Goal: Task Accomplishment & Management: Use online tool/utility

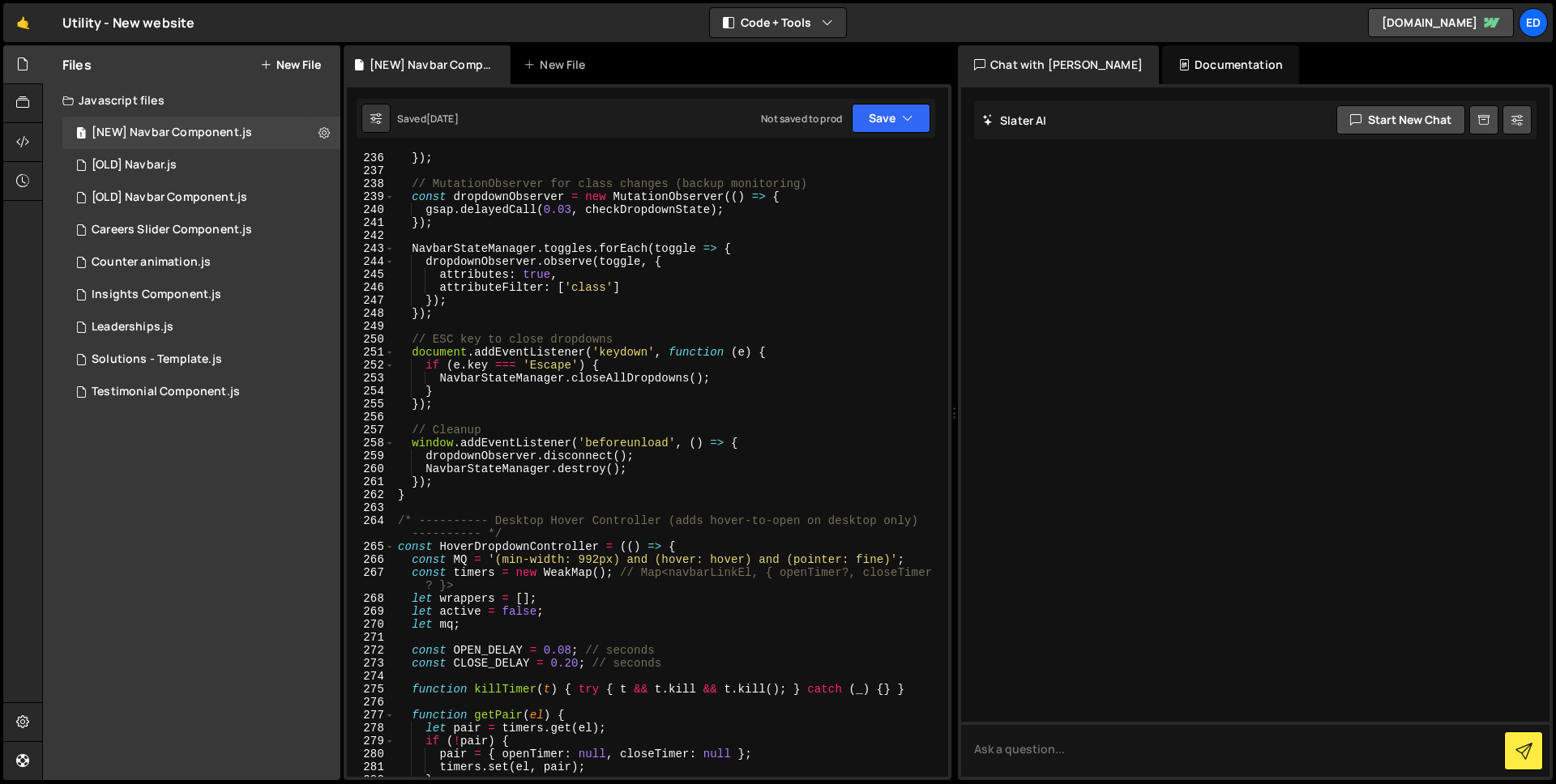
scroll to position [3201, 0]
click at [27, 30] on link "🤙" at bounding box center [23, 23] width 40 height 39
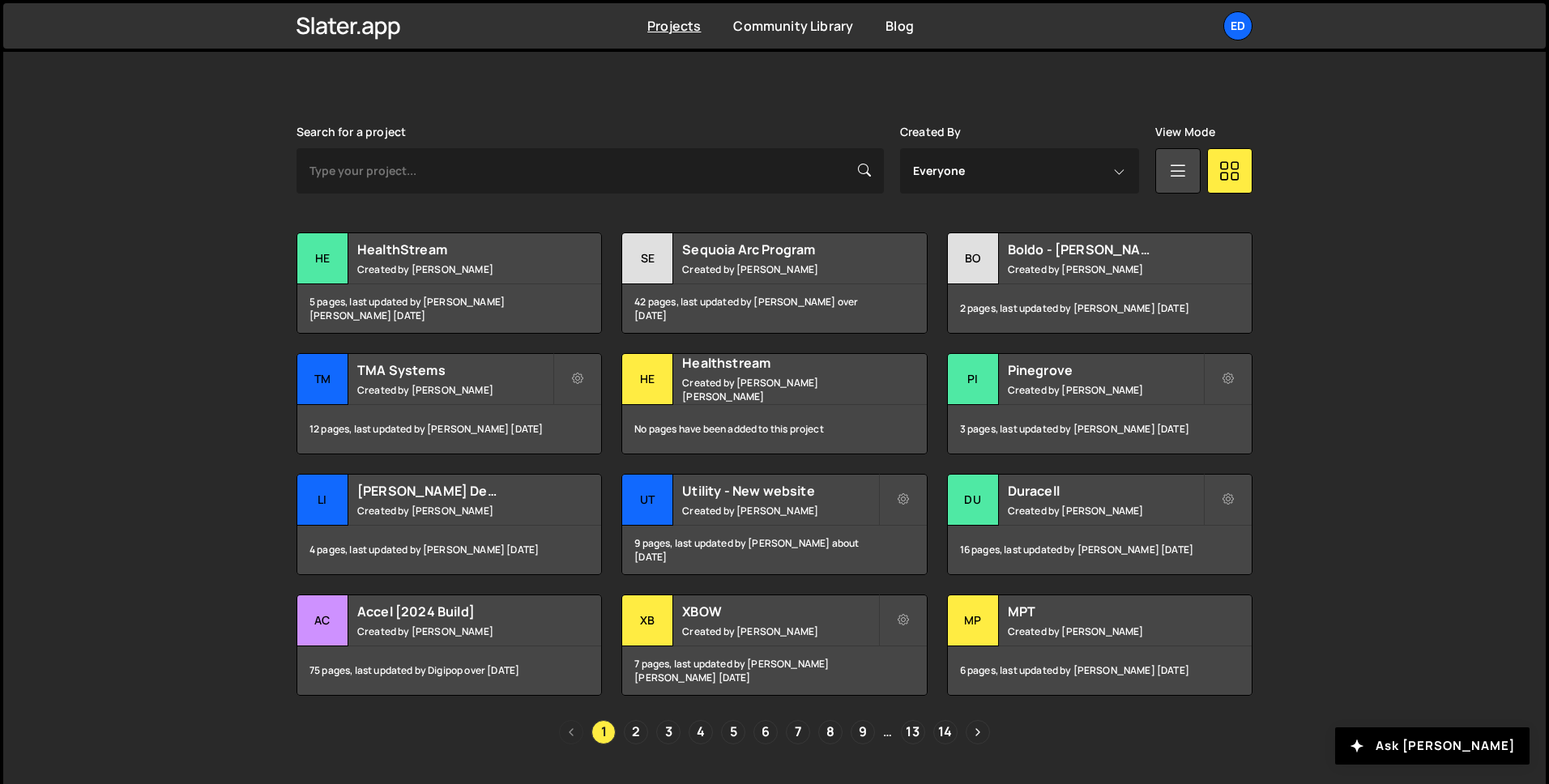
scroll to position [425, 0]
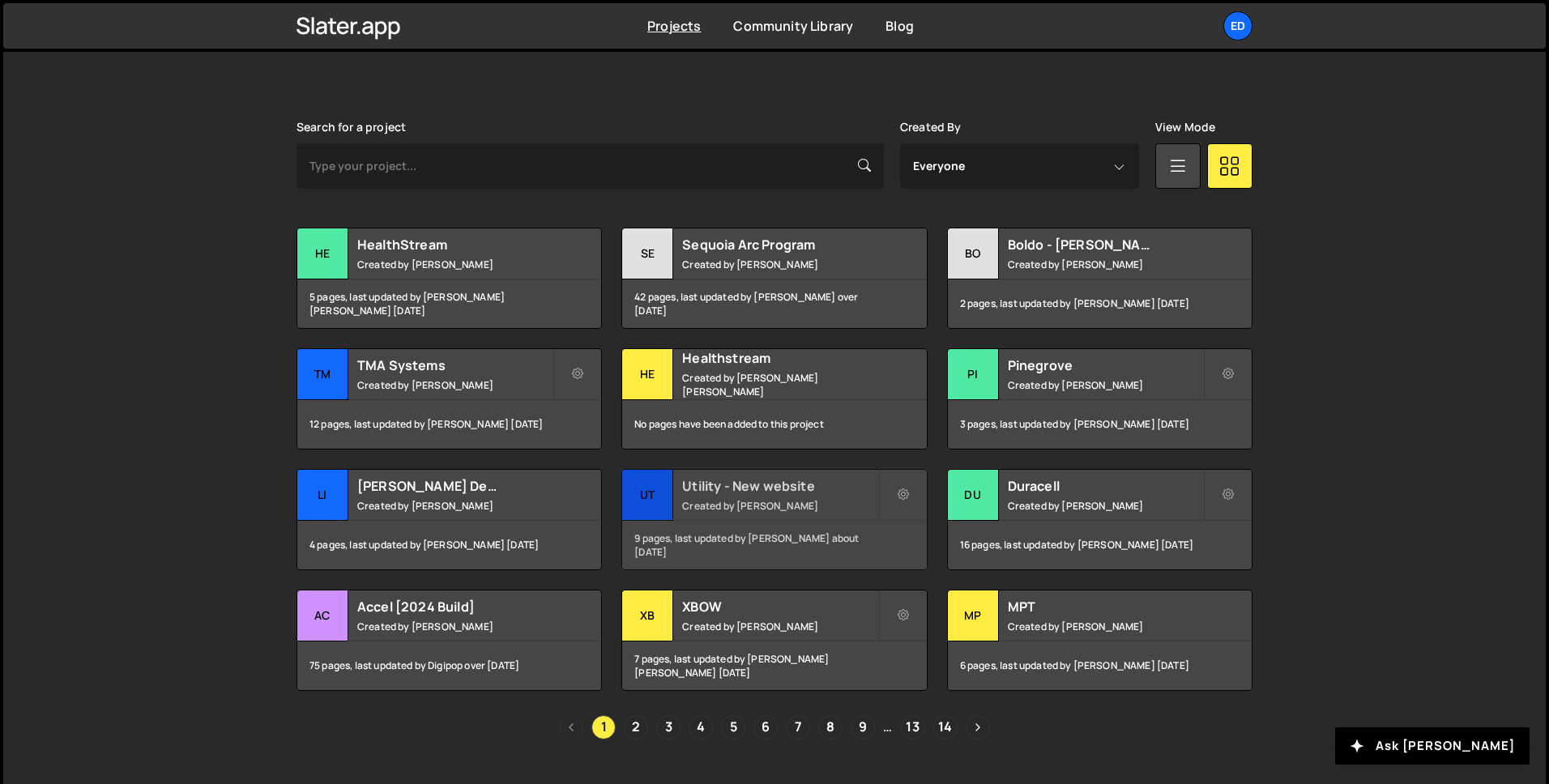
click at [788, 504] on small "Created by Felix Gonzalo" at bounding box center [780, 505] width 195 height 14
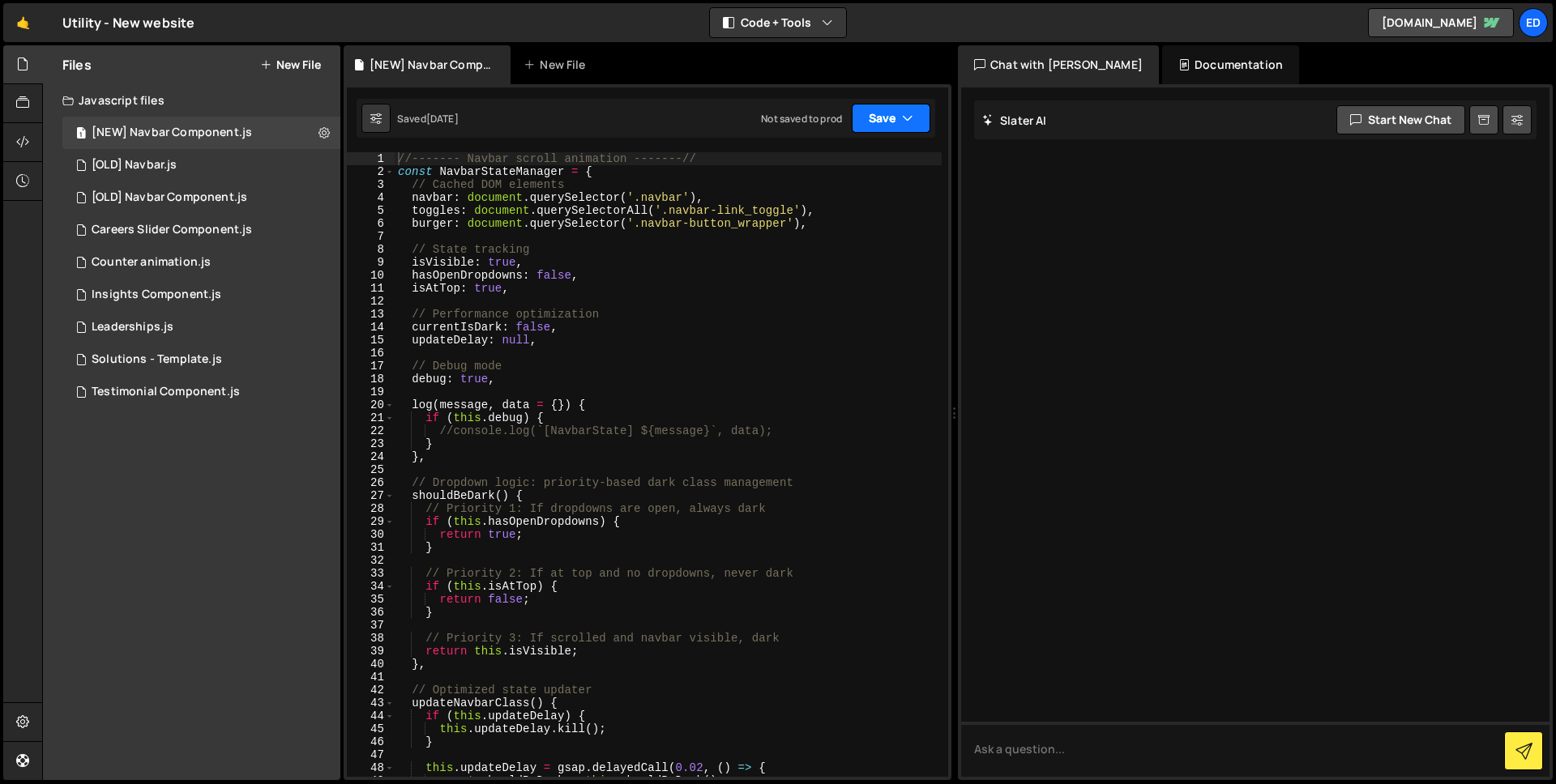
click at [918, 119] on button "Save" at bounding box center [891, 118] width 78 height 29
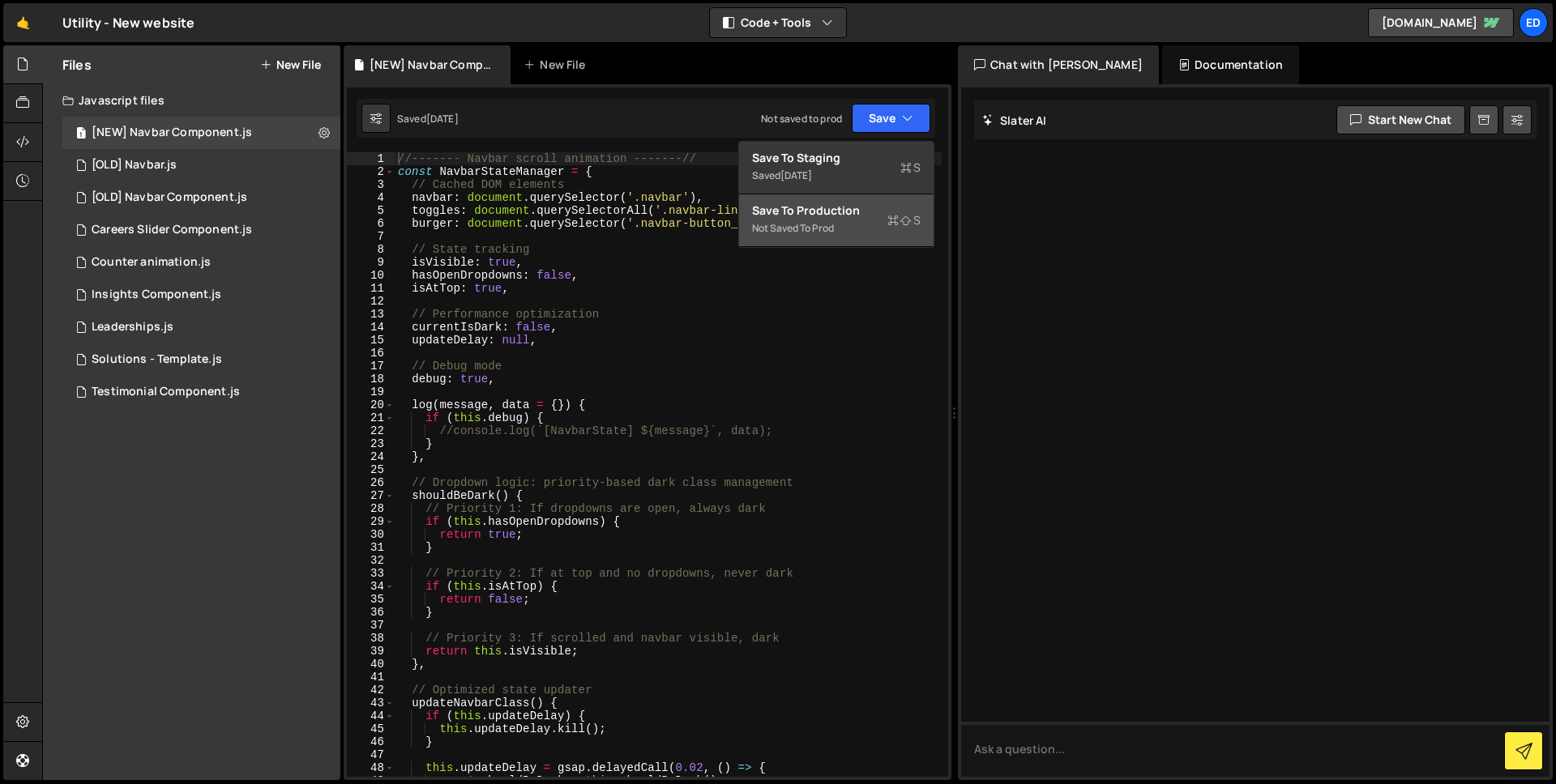
click at [863, 212] on div "Save to Production S" at bounding box center [836, 210] width 168 height 16
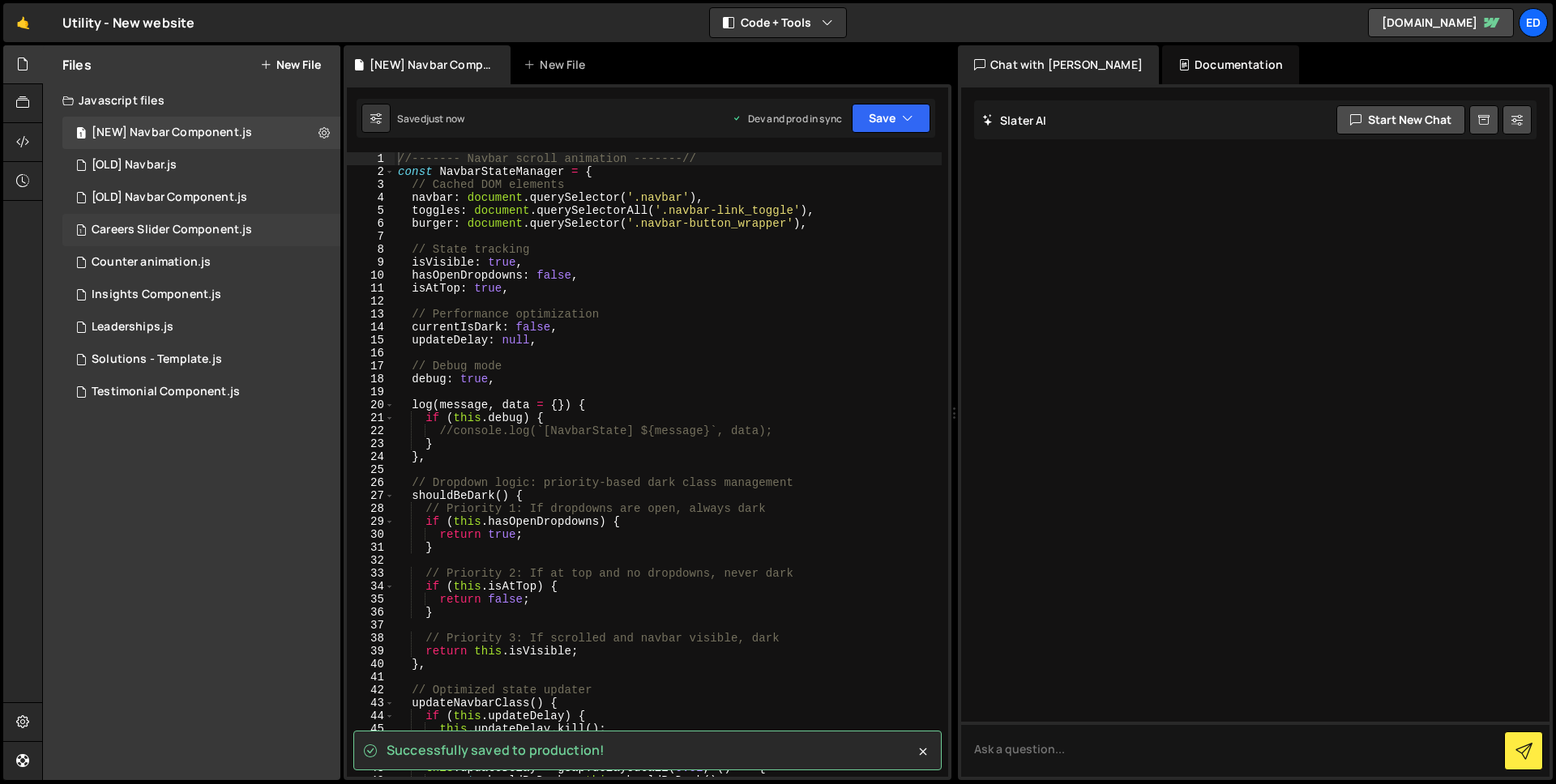
click at [184, 234] on div "Careers Slider Component.js" at bounding box center [172, 229] width 161 height 14
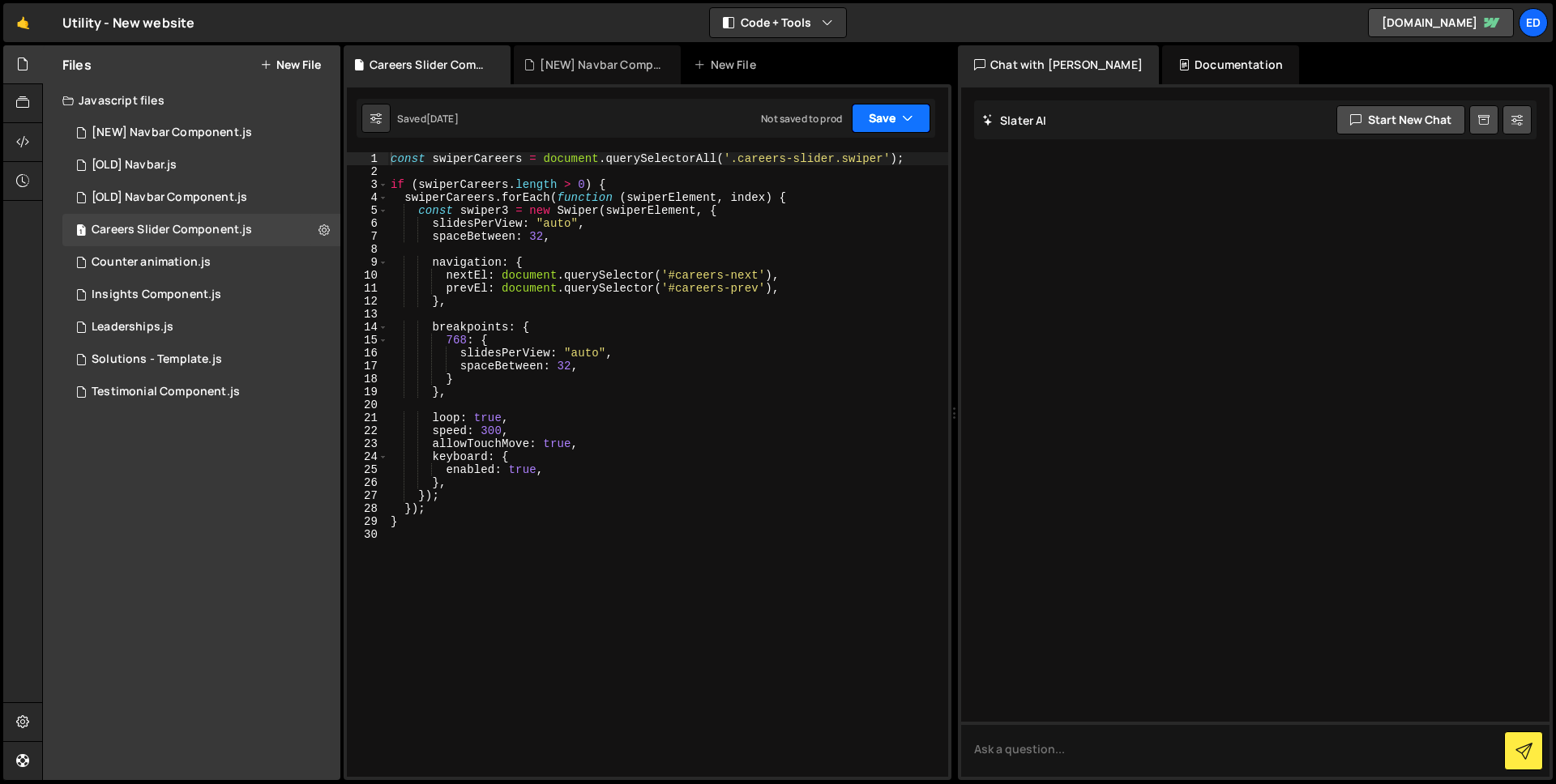
click at [886, 111] on button "Save" at bounding box center [891, 118] width 78 height 29
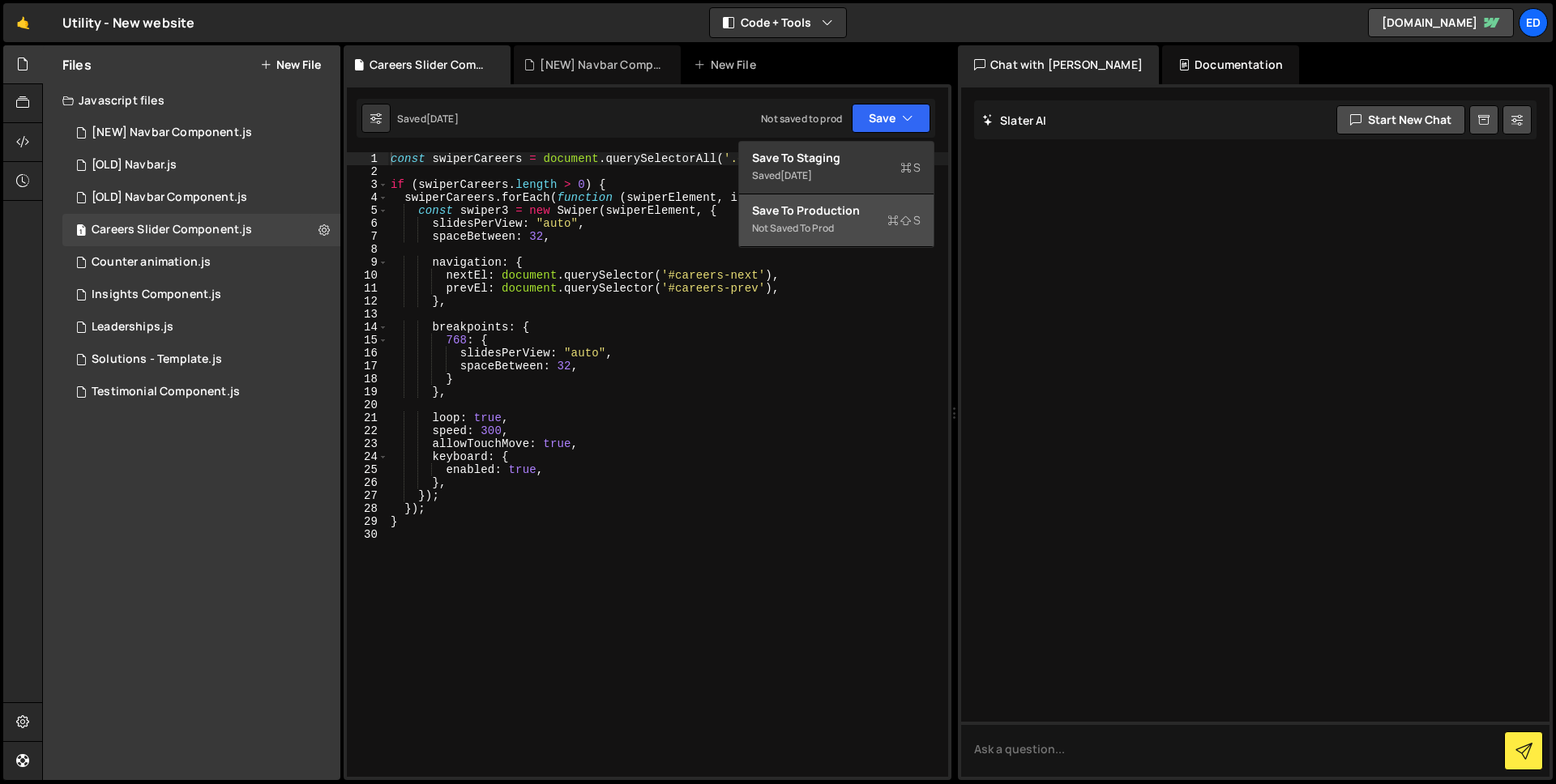
click at [853, 223] on div "Not saved to prod" at bounding box center [836, 228] width 168 height 20
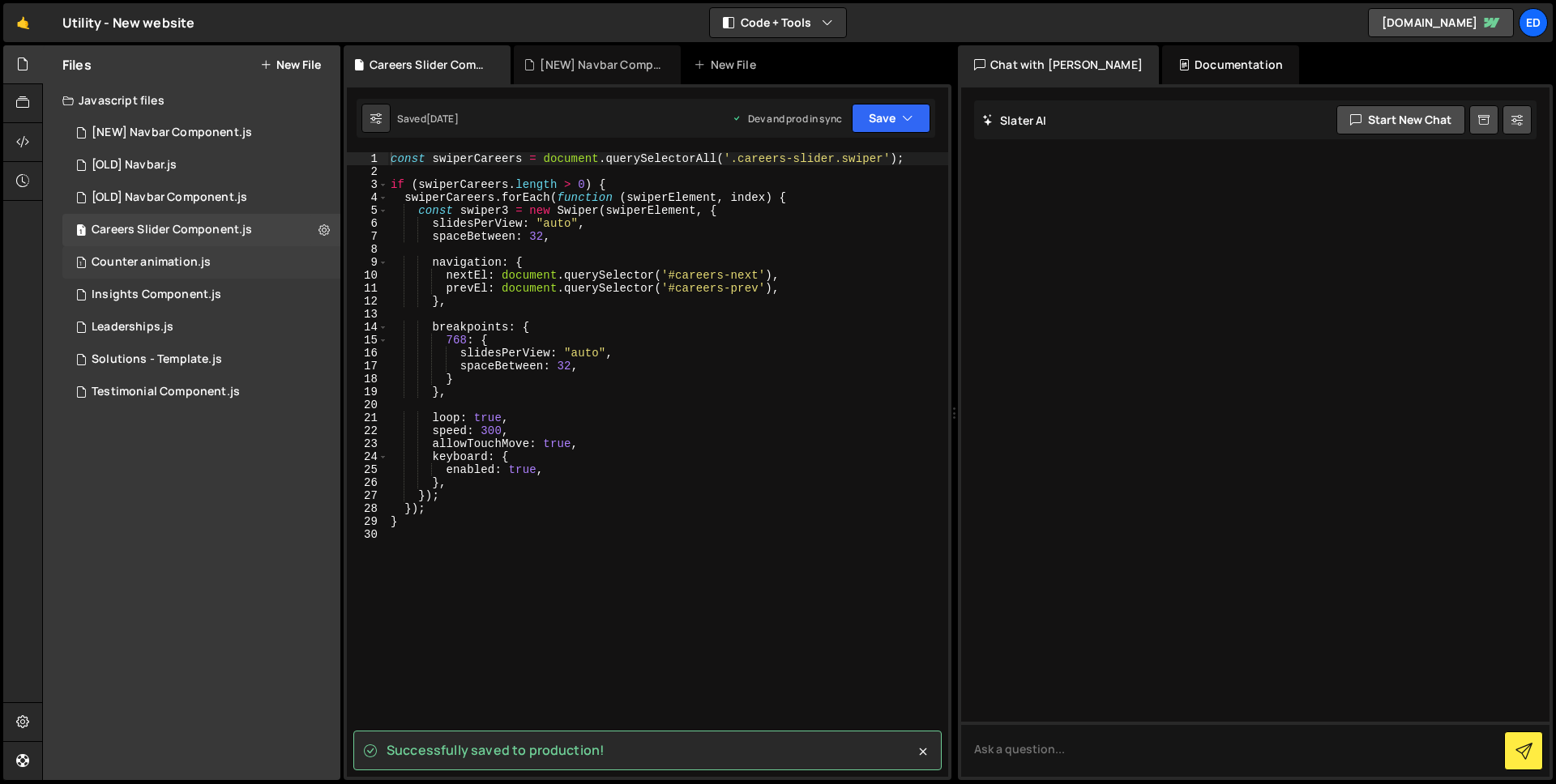
click at [189, 263] on div "Counter animation.js" at bounding box center [151, 262] width 119 height 14
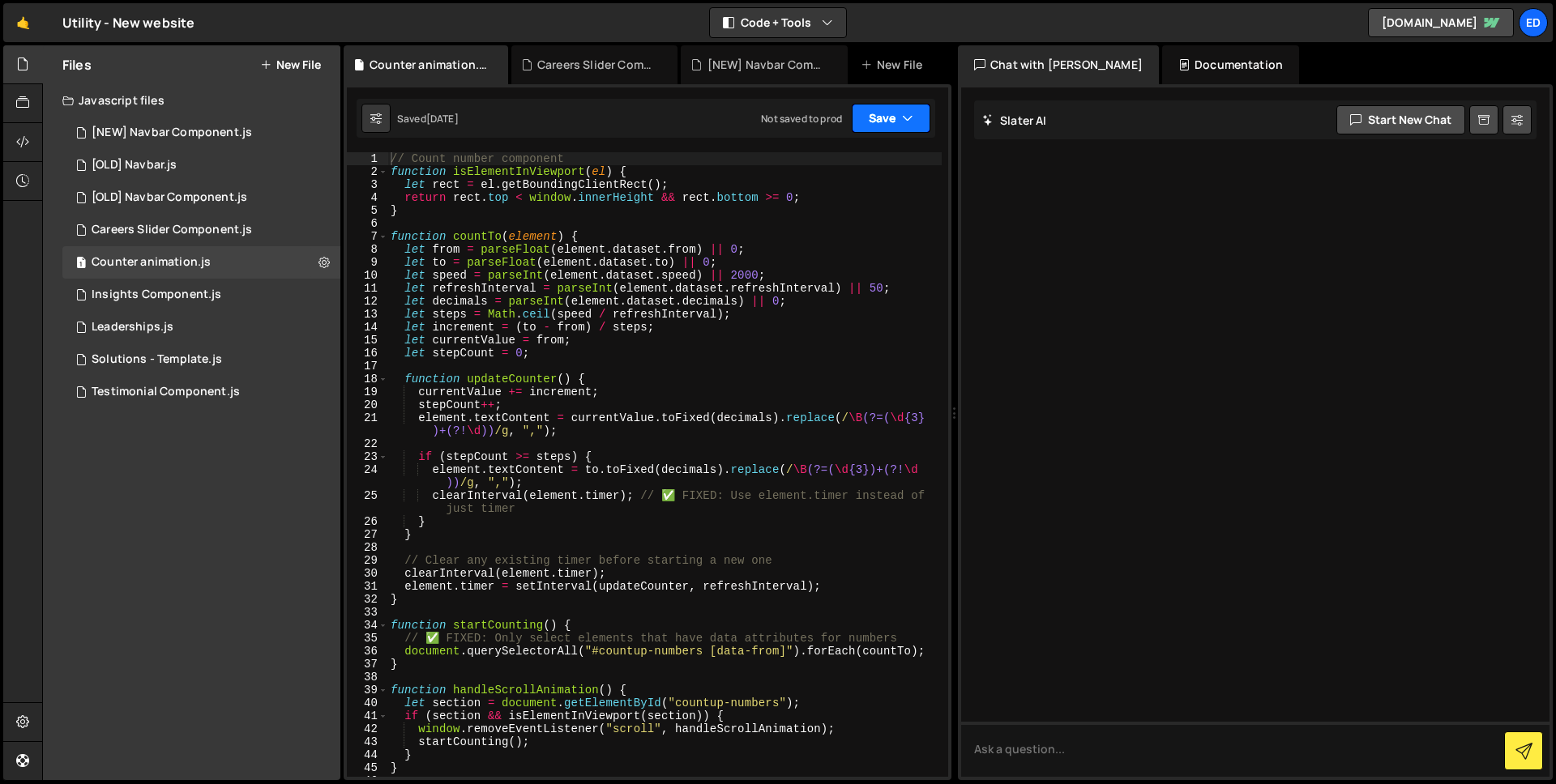
click at [898, 121] on button "Save" at bounding box center [891, 118] width 78 height 29
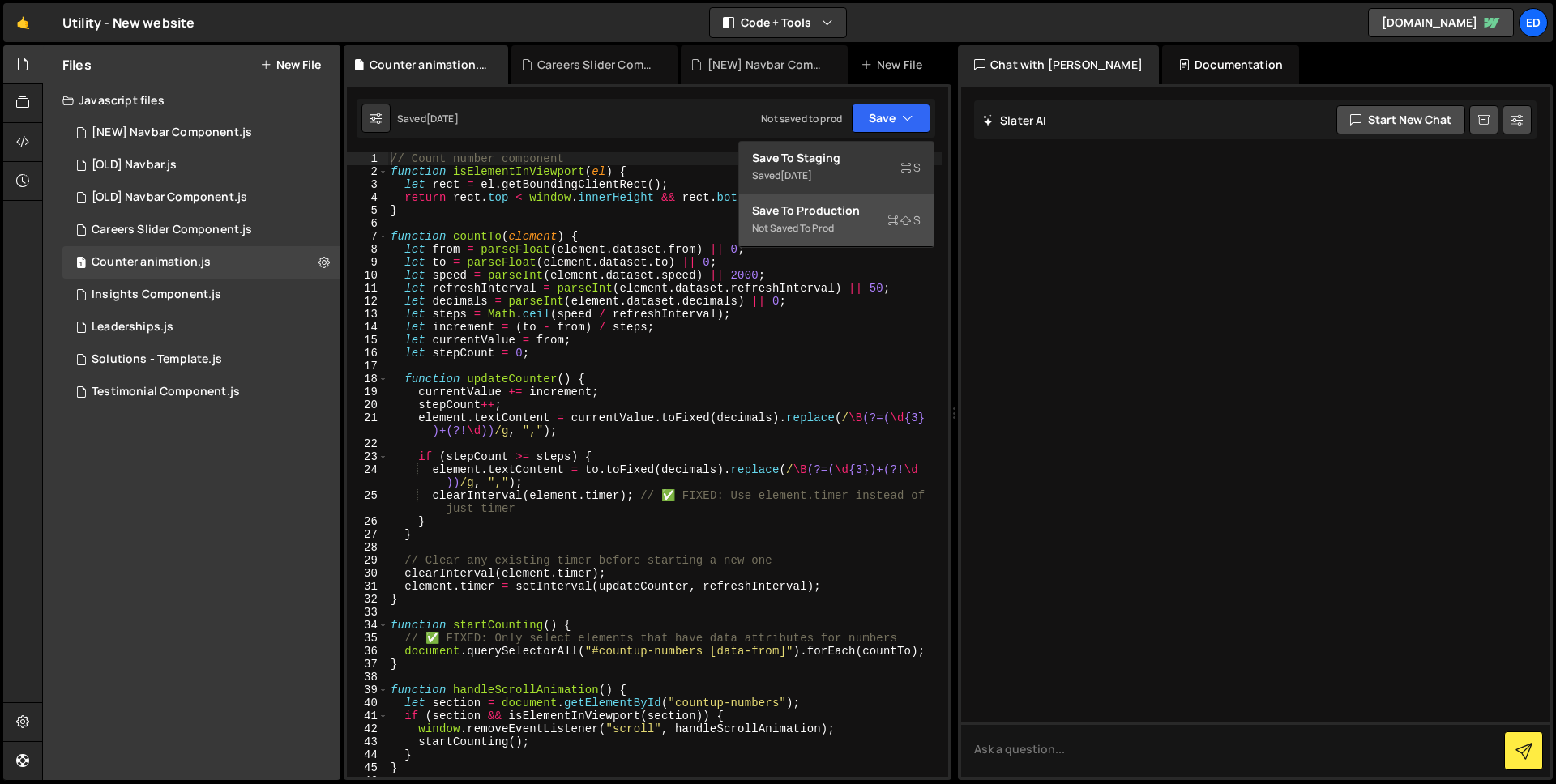
click at [819, 229] on div "Not saved to prod" at bounding box center [836, 228] width 168 height 20
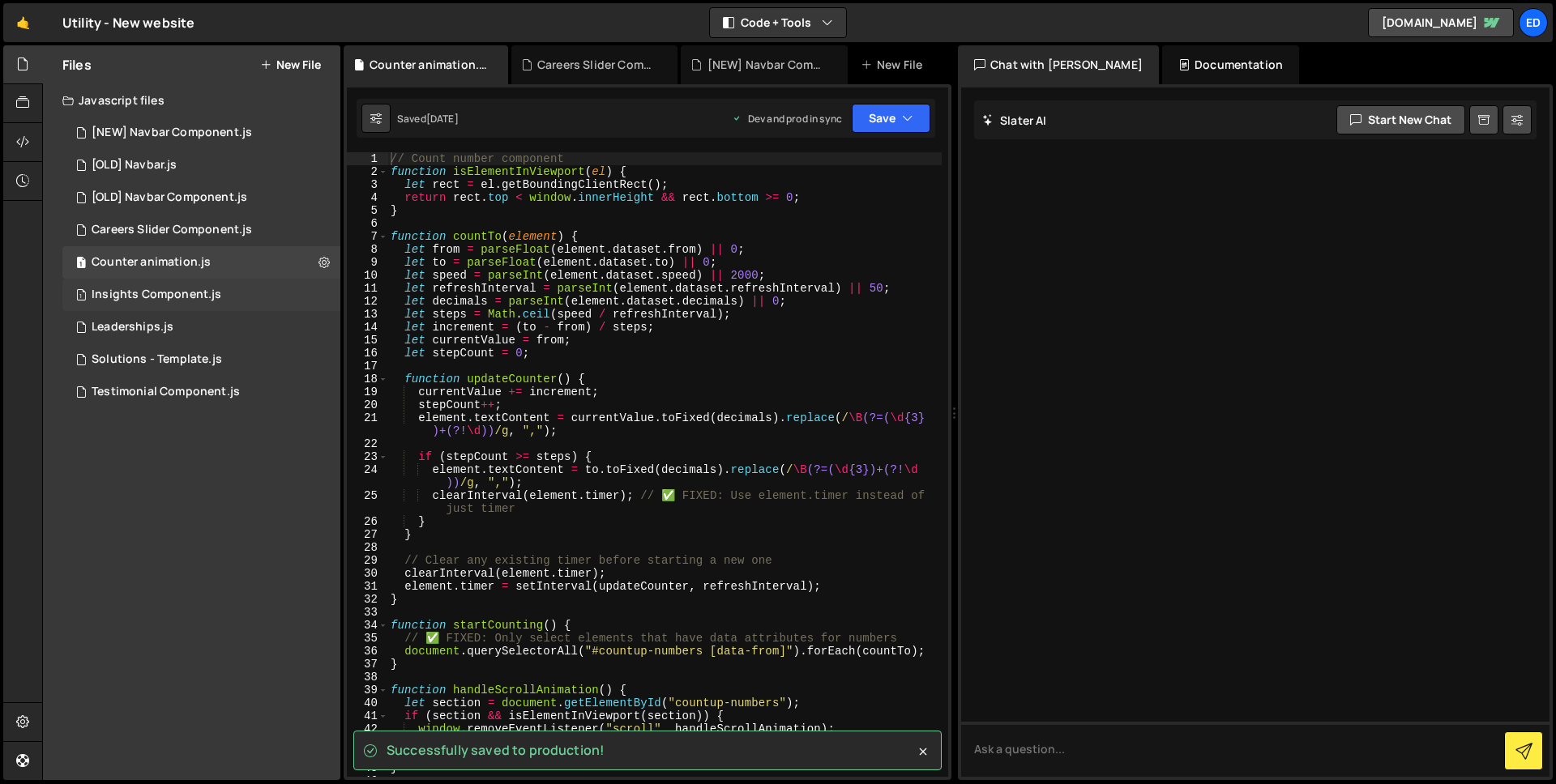
click at [190, 291] on div "Insights Component.js" at bounding box center [156, 295] width 130 height 14
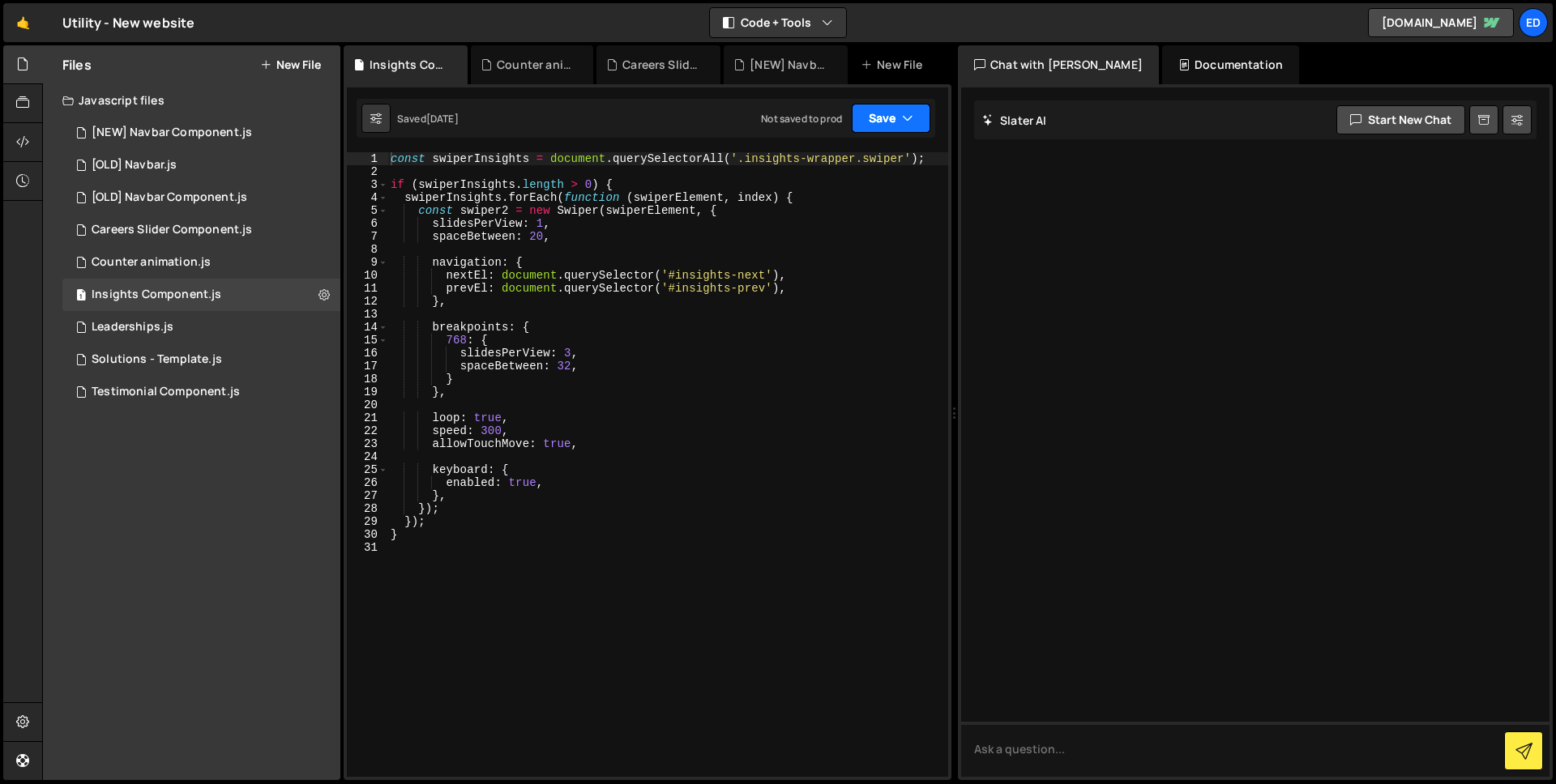
click at [898, 126] on button "Save" at bounding box center [891, 118] width 78 height 29
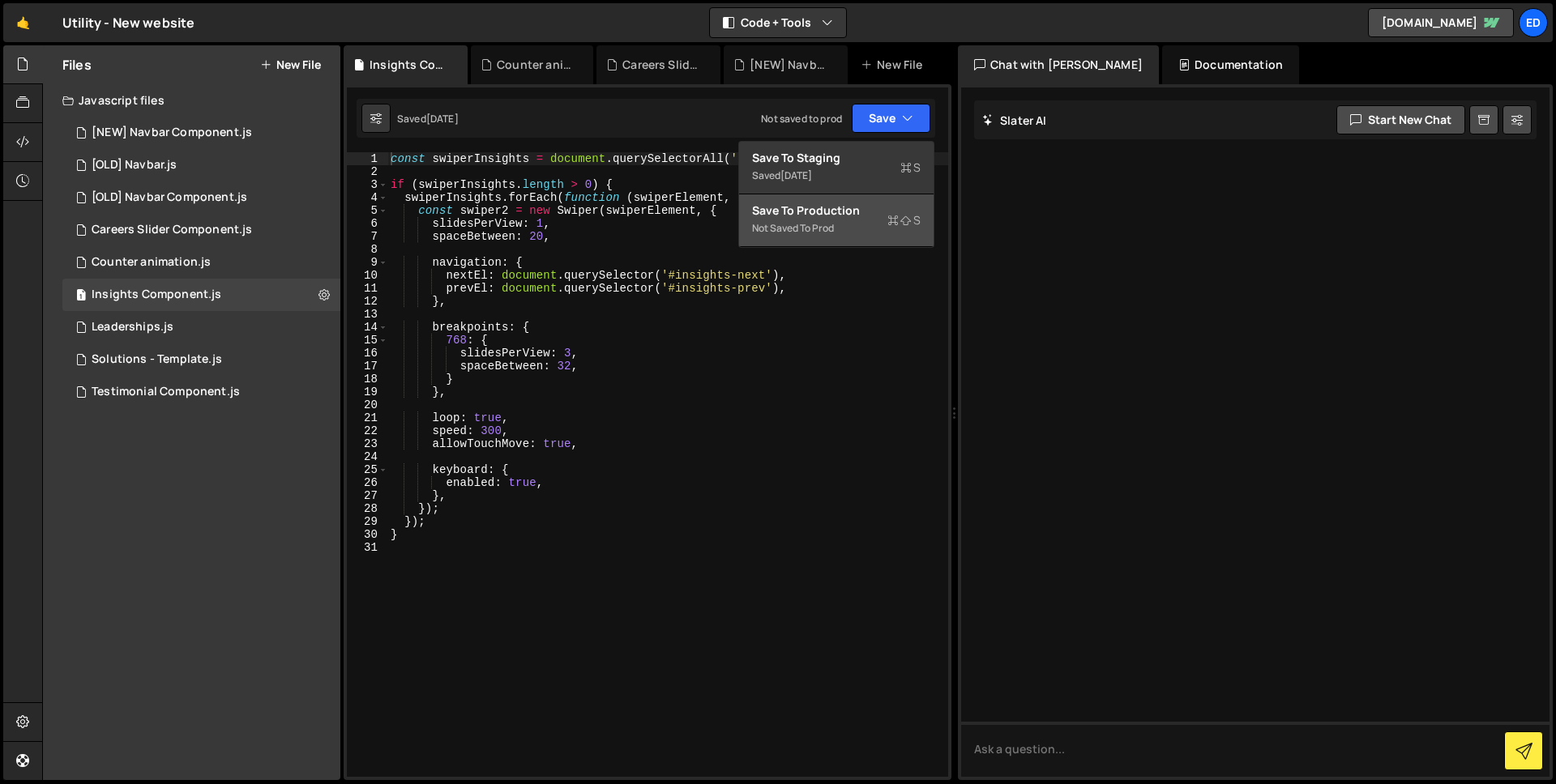
click at [850, 212] on div "Save to Production S" at bounding box center [836, 210] width 168 height 16
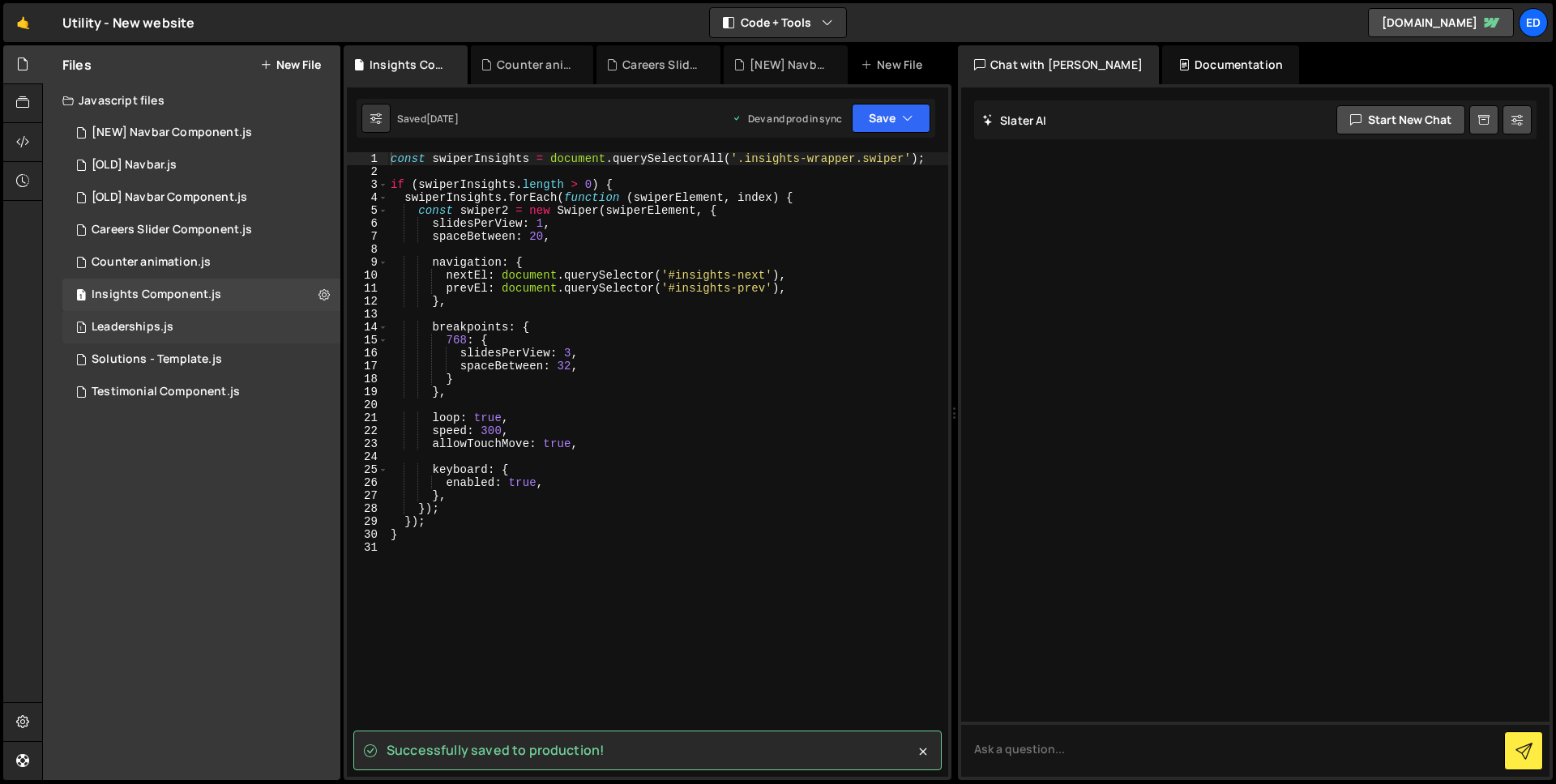
click at [166, 333] on div "Leaderships.js" at bounding box center [133, 327] width 82 height 14
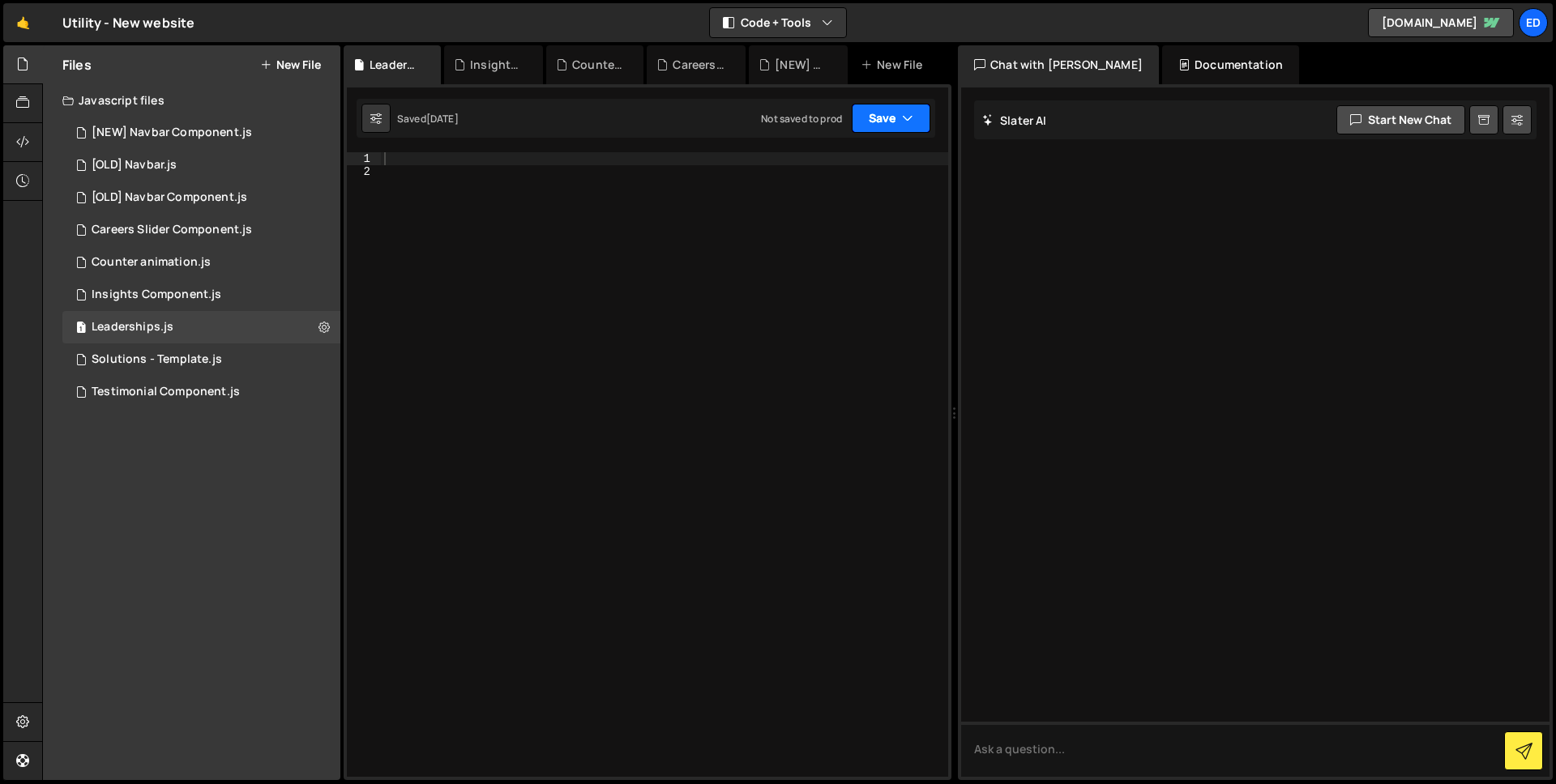
click at [886, 121] on button "Save" at bounding box center [891, 118] width 78 height 29
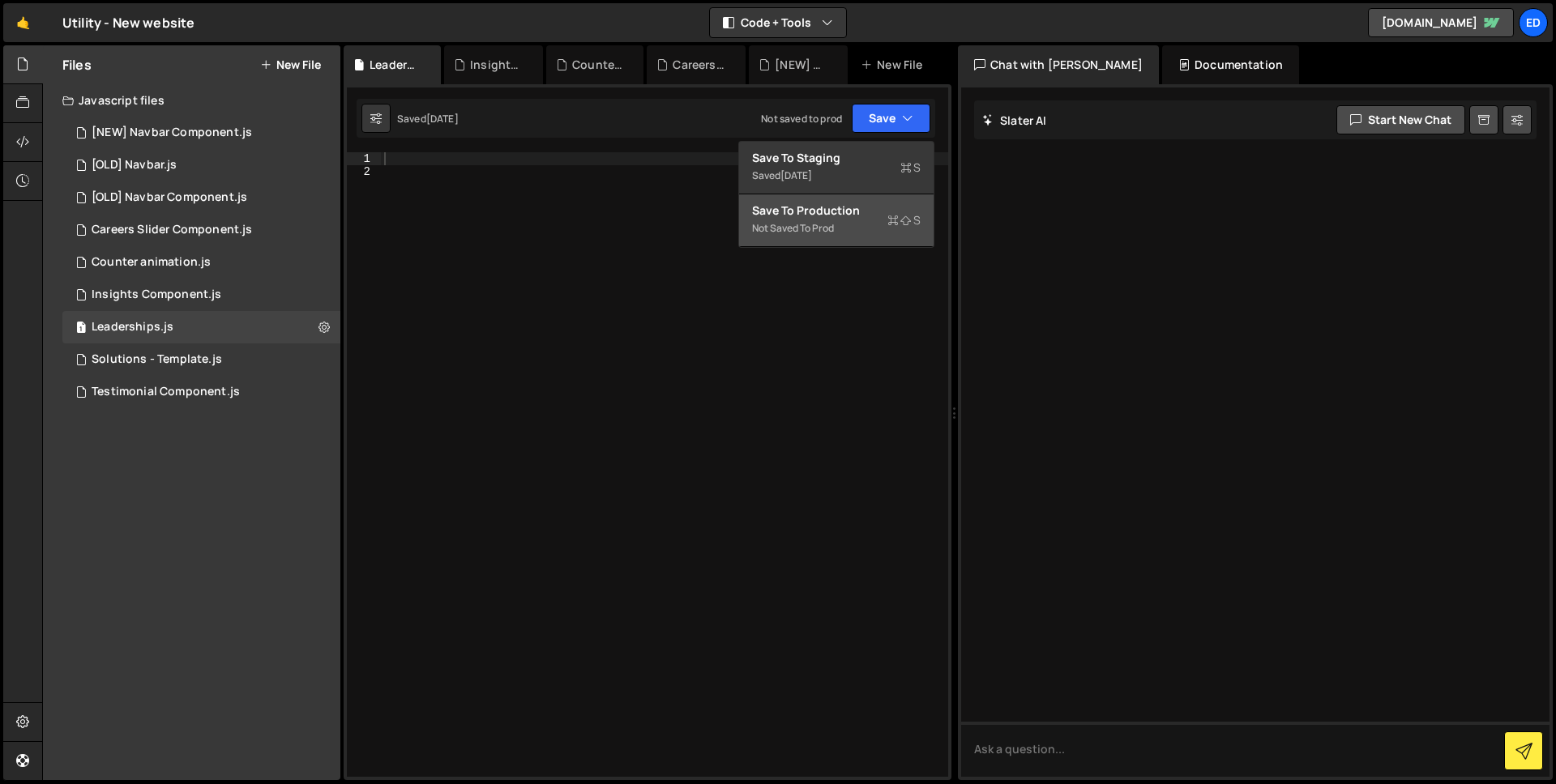
click at [861, 209] on div "Save to Production S" at bounding box center [836, 210] width 168 height 16
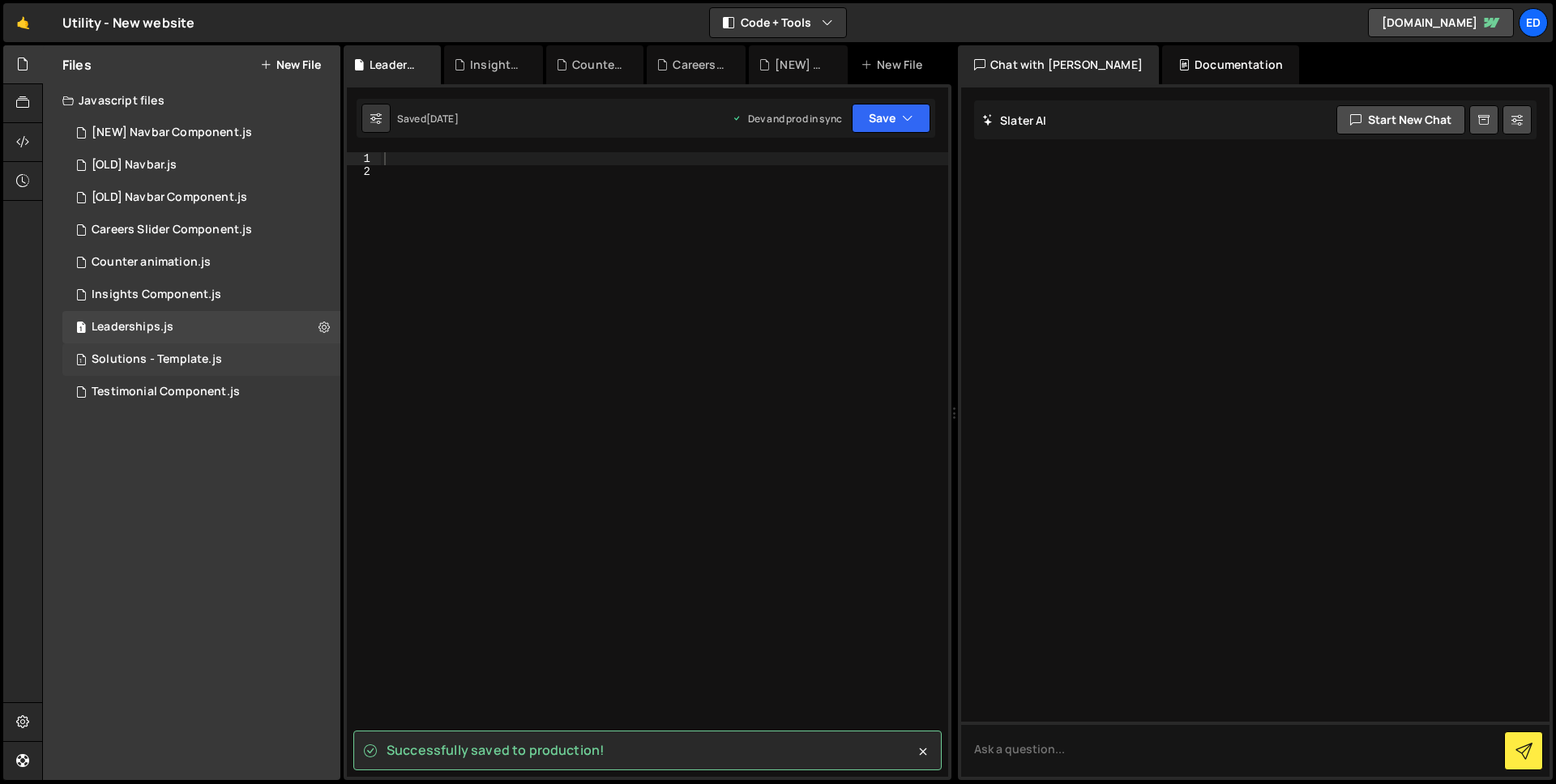
click at [177, 361] on div "Solutions - Template.js" at bounding box center [157, 359] width 131 height 14
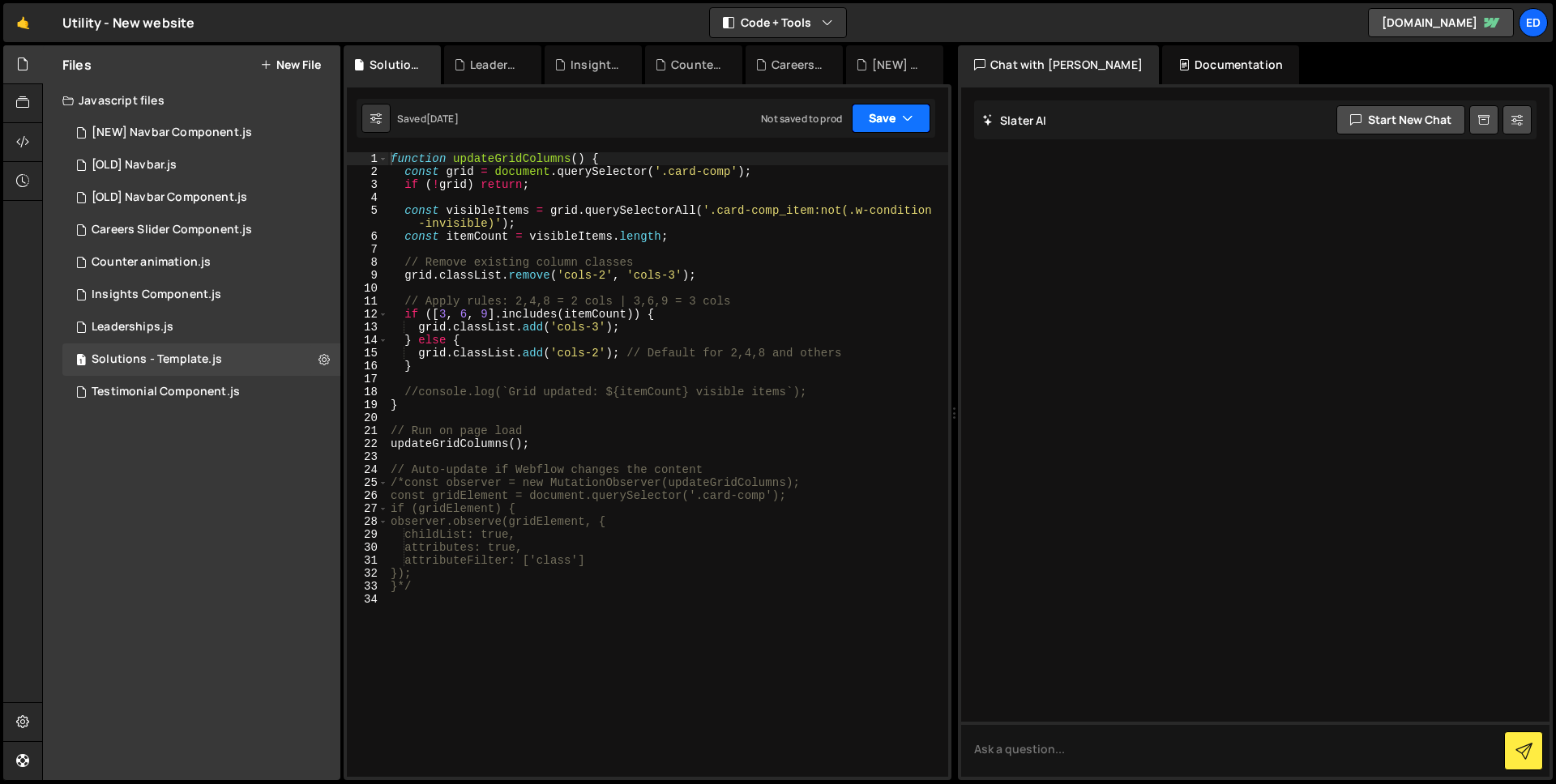
click at [891, 118] on button "Save" at bounding box center [891, 118] width 78 height 29
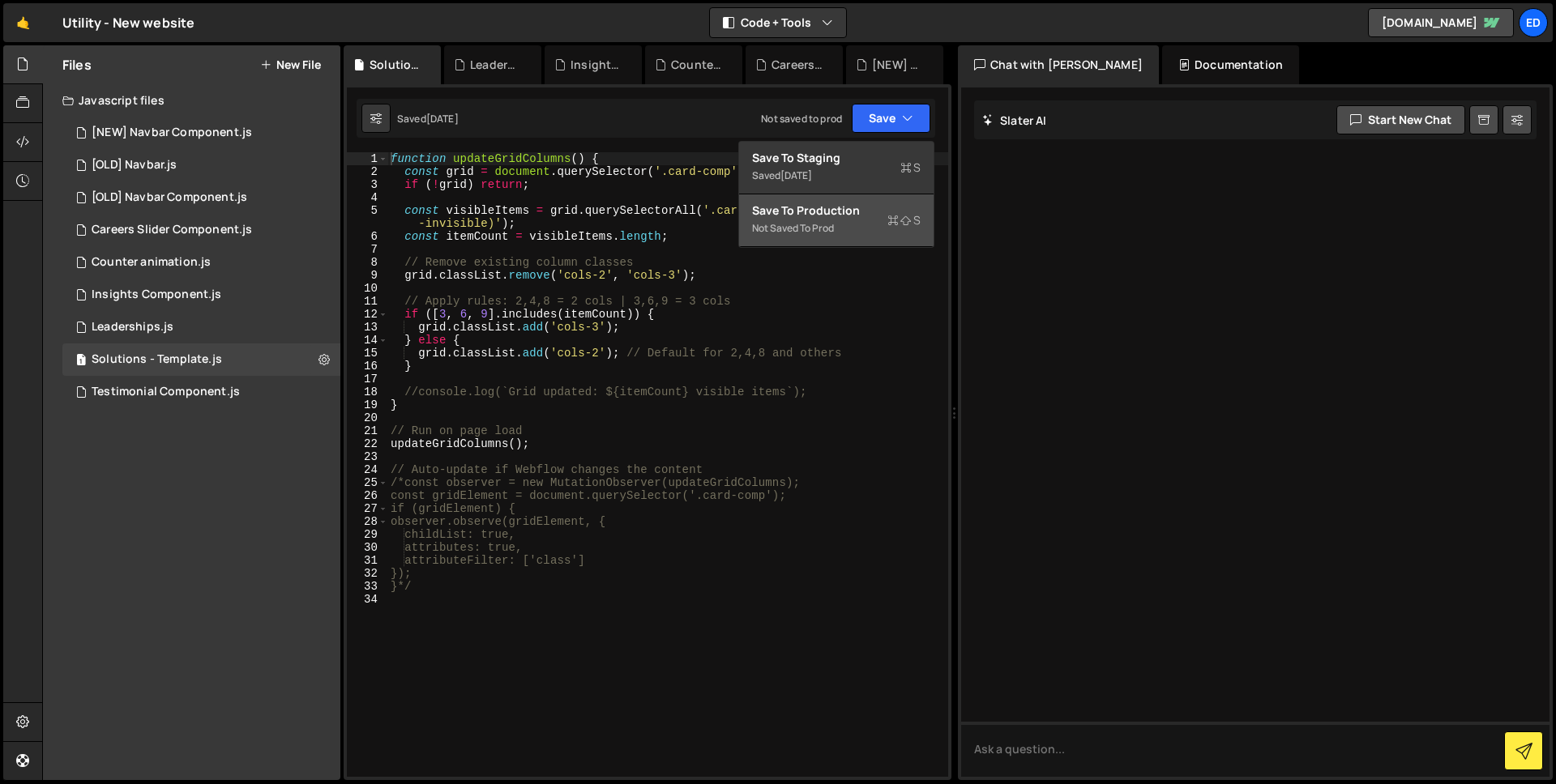
click at [865, 222] on div "Not saved to prod" at bounding box center [836, 228] width 168 height 20
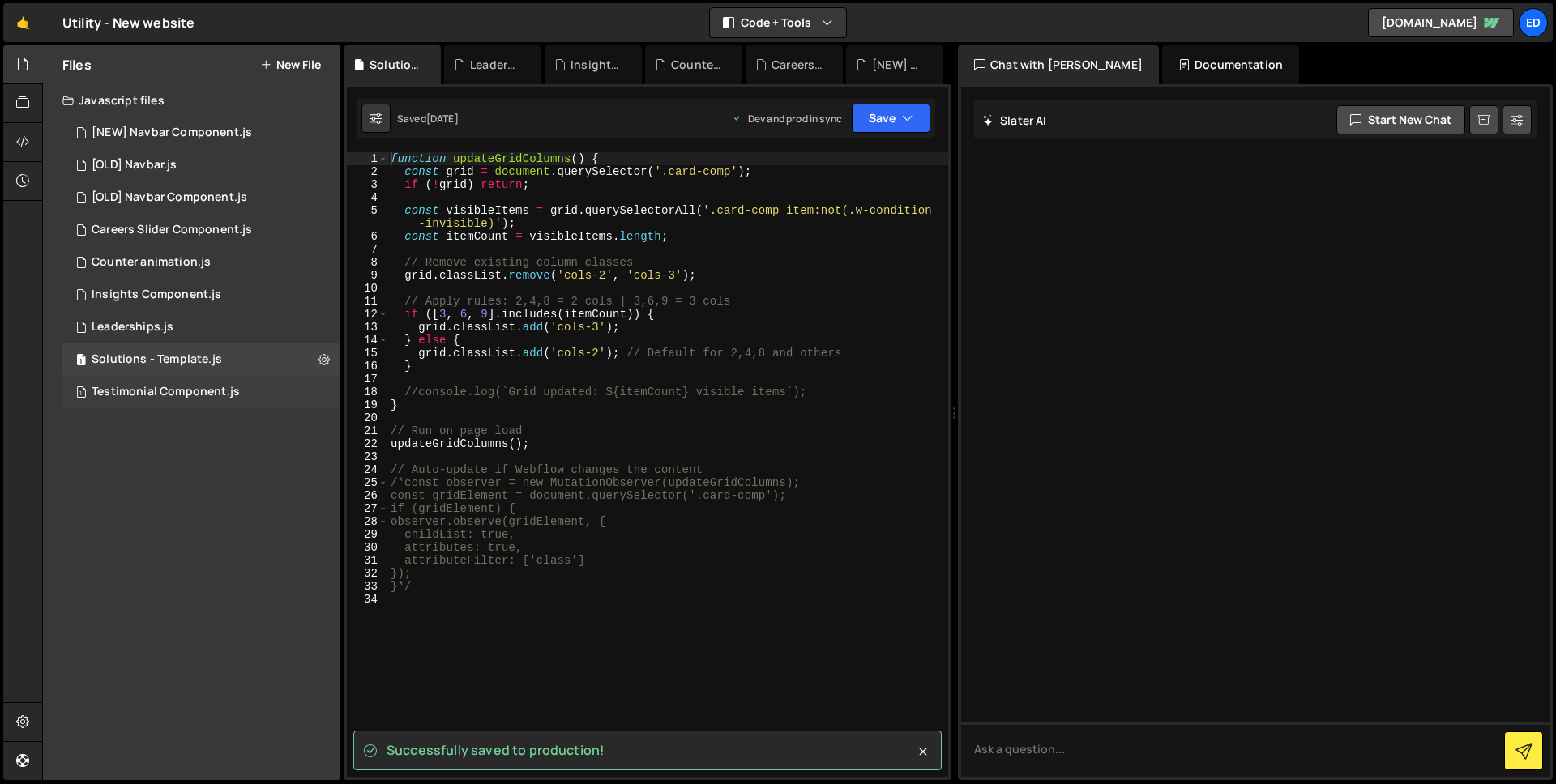
click at [260, 399] on div "1 Testimonial Component.js 0" at bounding box center [201, 392] width 278 height 32
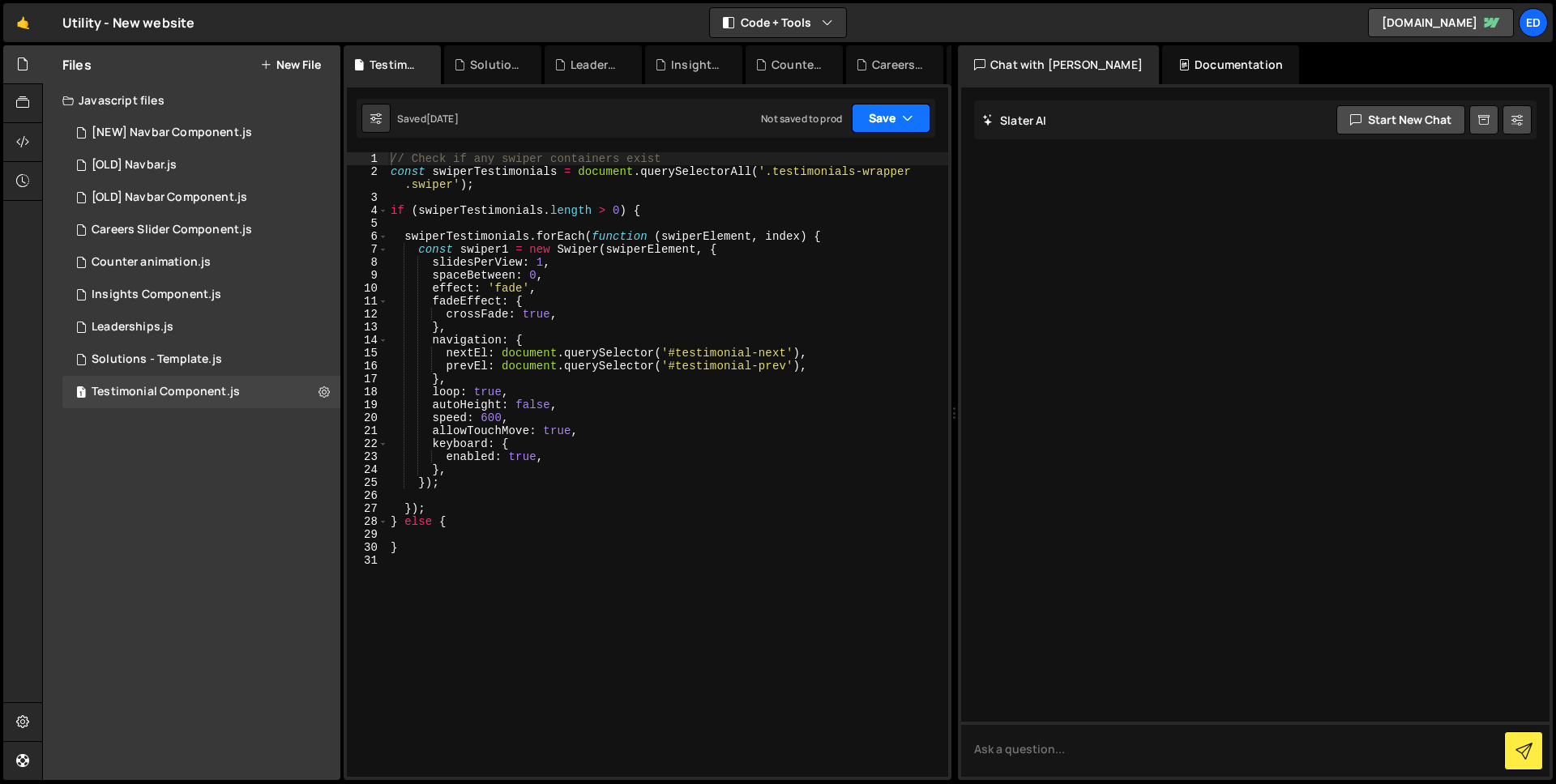
click at [876, 116] on button "Save" at bounding box center [891, 118] width 78 height 29
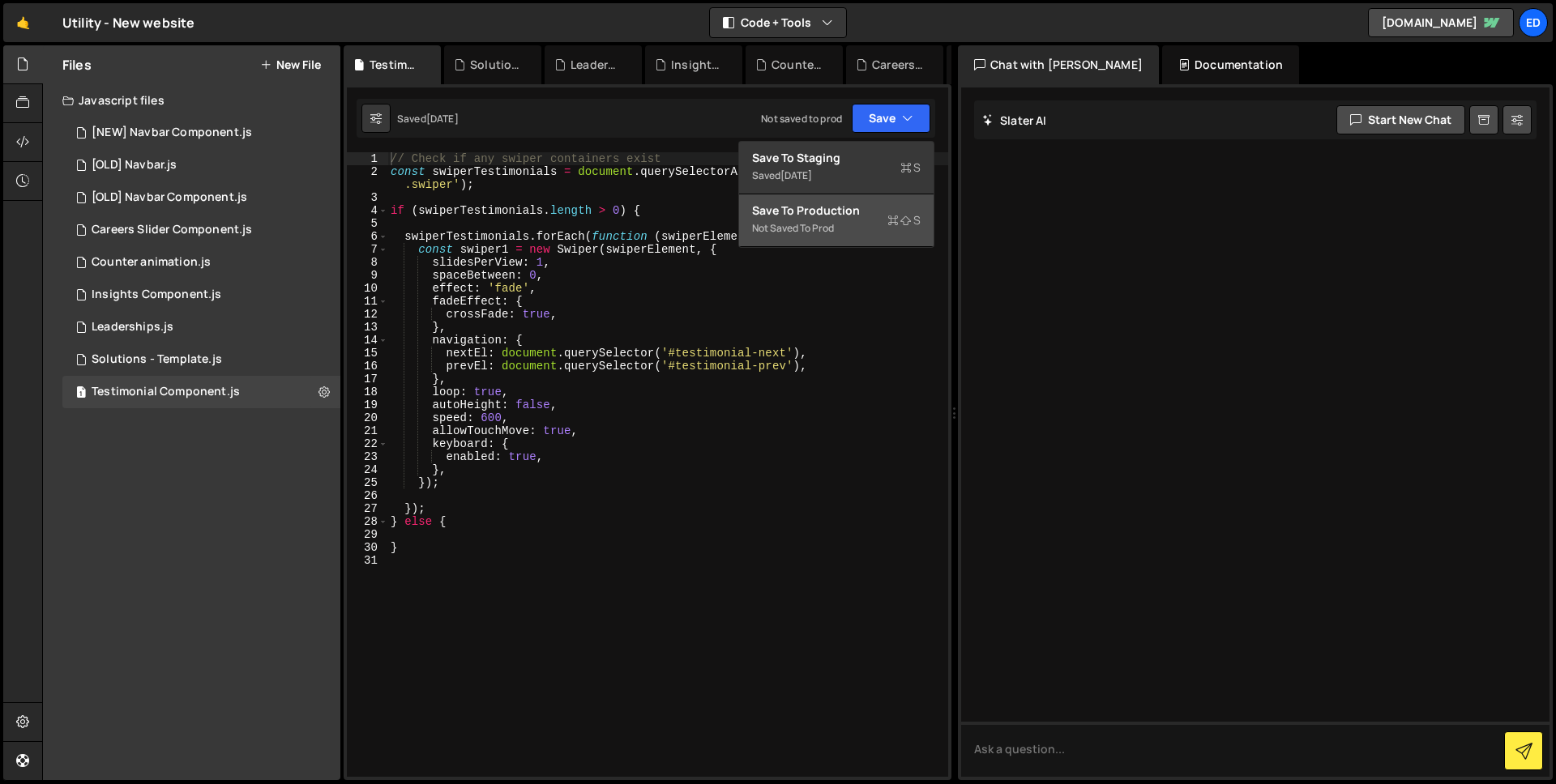
click at [881, 204] on div "Save to Production S" at bounding box center [836, 210] width 168 height 16
